Goal: Task Accomplishment & Management: Use online tool/utility

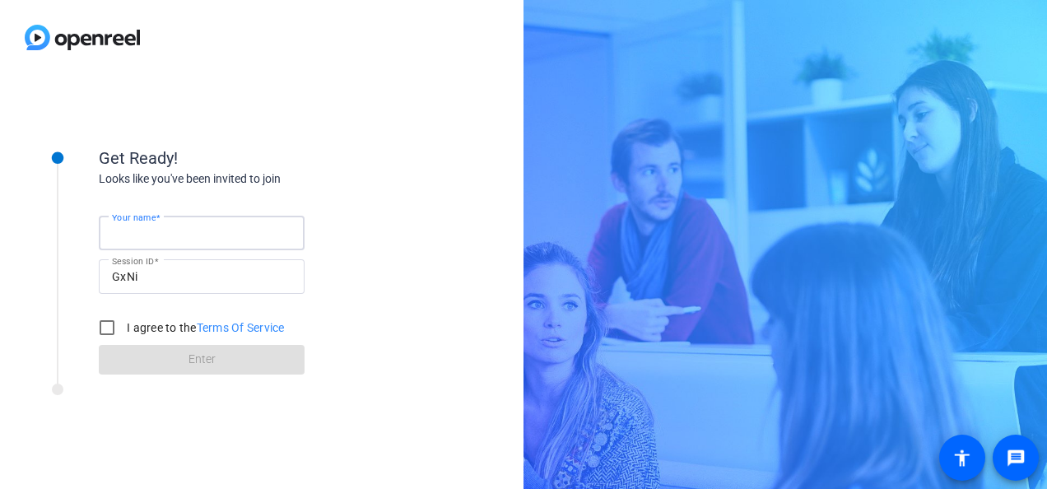
click at [195, 236] on input "Your name" at bounding box center [201, 233] width 179 height 20
type input "[PERSON_NAME]"
click at [100, 327] on input "I agree to the Terms Of Service" at bounding box center [107, 327] width 33 height 33
checkbox input "true"
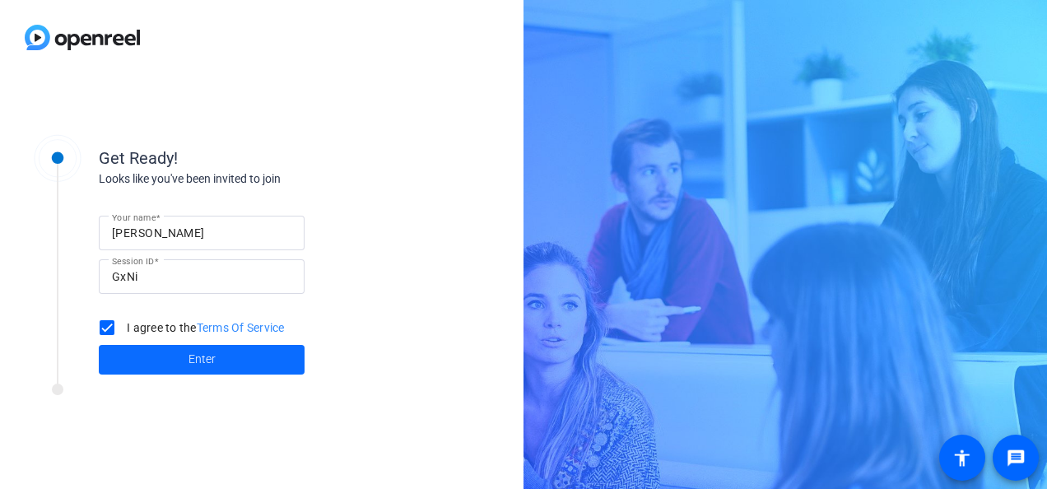
click at [143, 372] on span at bounding box center [202, 360] width 206 height 40
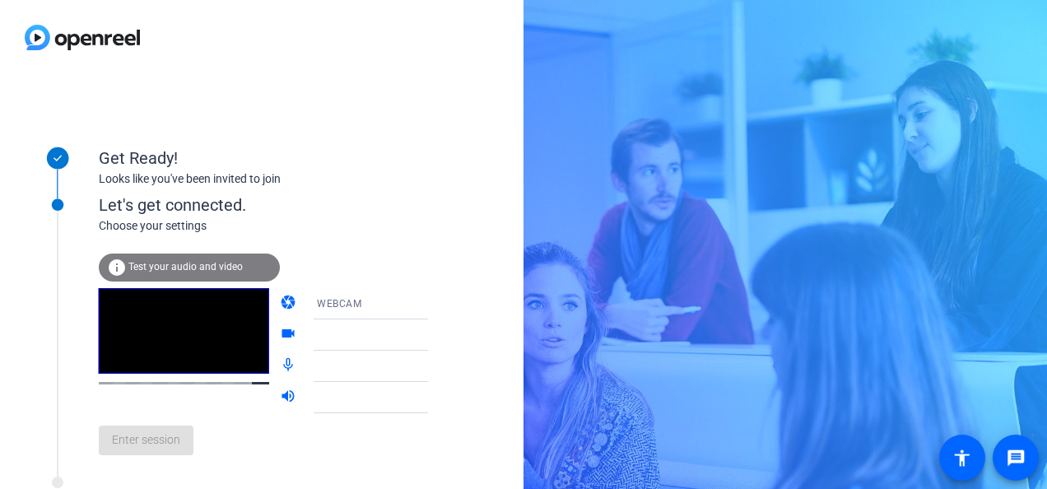
click at [247, 260] on div "info Test your audio and video" at bounding box center [189, 268] width 181 height 28
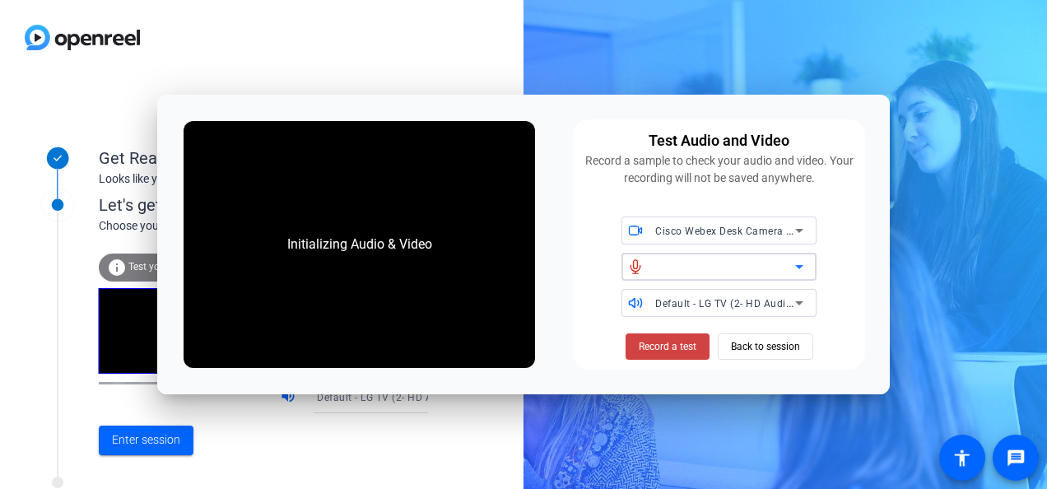
click at [798, 263] on icon at bounding box center [799, 267] width 20 height 20
click at [681, 341] on span "Record a test" at bounding box center [668, 346] width 58 height 15
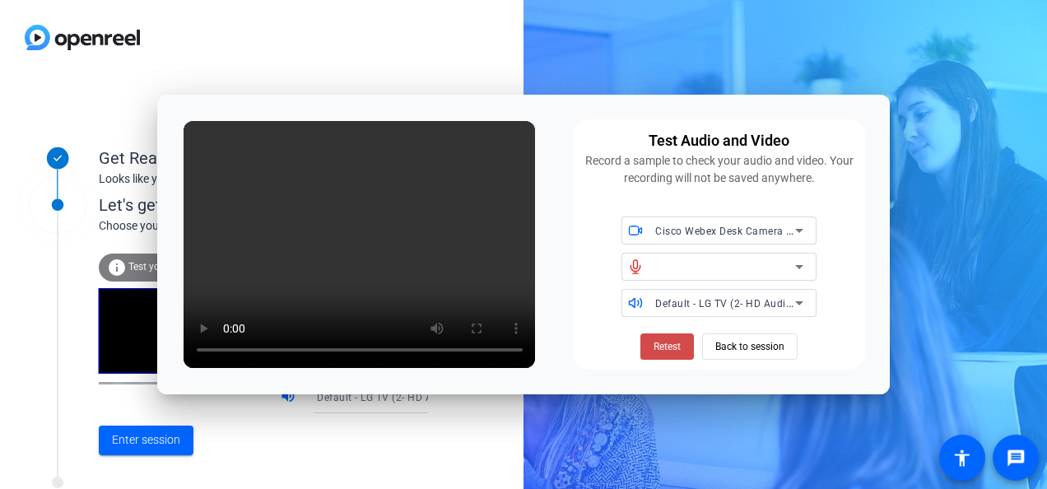
click at [664, 349] on span "Retest" at bounding box center [667, 346] width 27 height 15
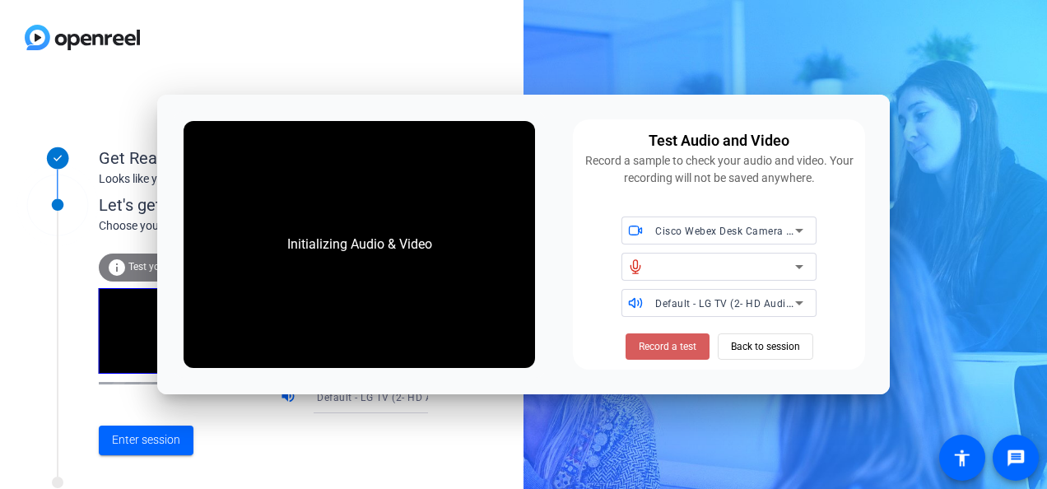
click at [663, 350] on span "Record a test" at bounding box center [668, 346] width 58 height 15
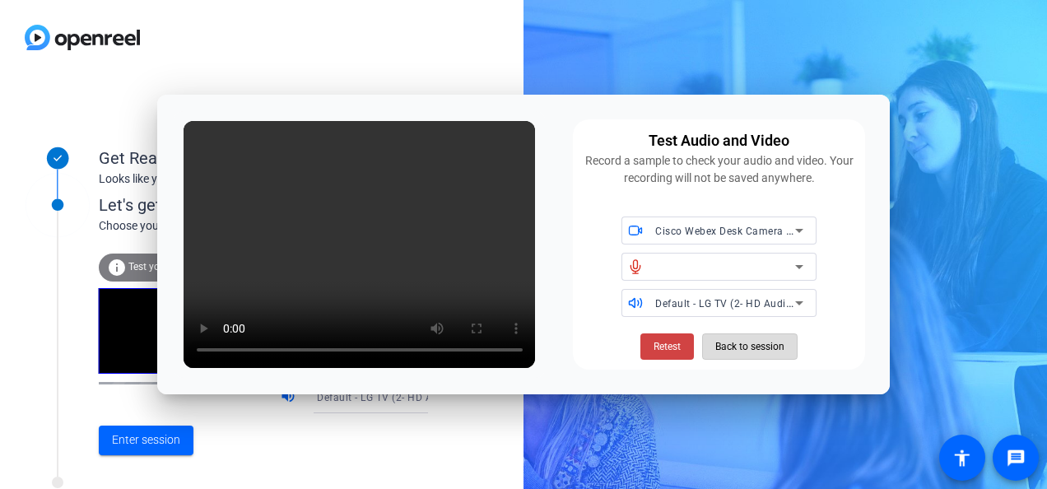
click at [739, 346] on span "Back to session" at bounding box center [749, 346] width 69 height 31
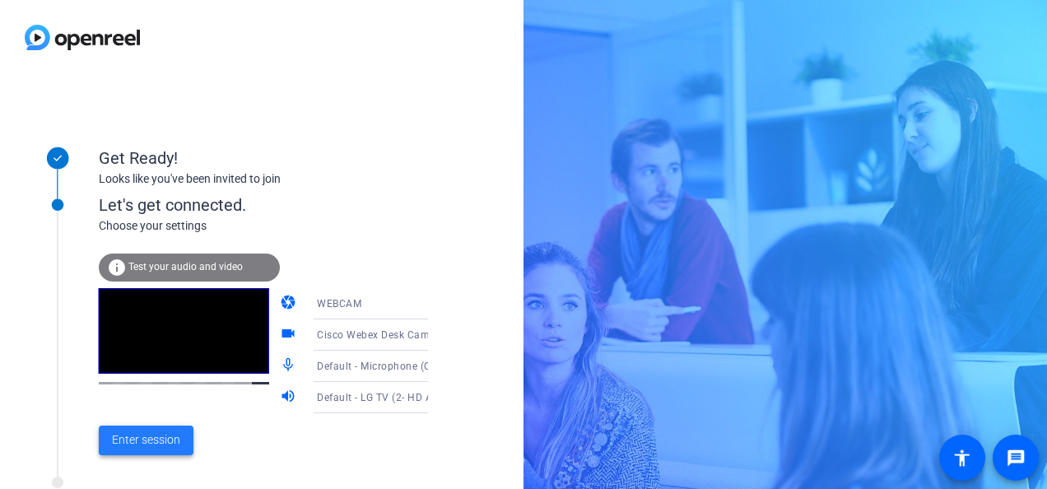
click at [185, 435] on span at bounding box center [146, 441] width 95 height 40
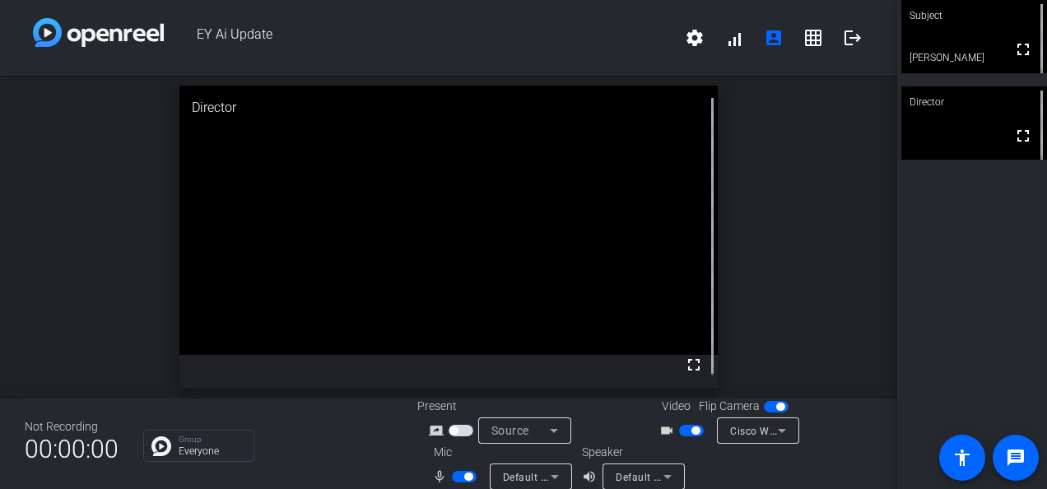
click at [117, 315] on div "open_in_new Director fullscreen" at bounding box center [448, 237] width 897 height 323
